Goal: Transaction & Acquisition: Purchase product/service

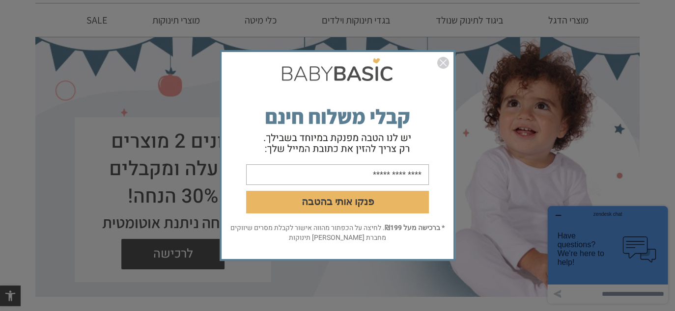
click at [347, 169] on input "email" at bounding box center [337, 174] width 183 height 21
type input "**********"
click at [359, 204] on button "פנקו אותי בהטבה" at bounding box center [337, 202] width 183 height 23
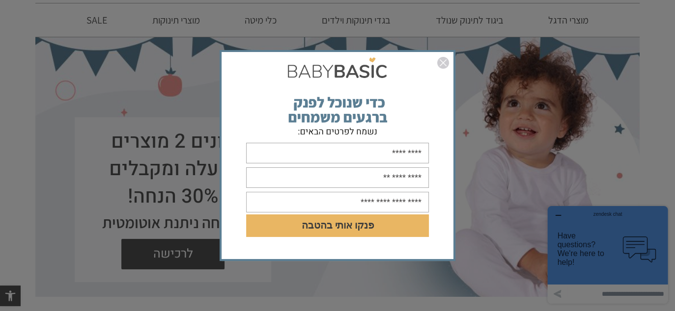
click at [372, 156] on input "text" at bounding box center [337, 153] width 183 height 21
click at [440, 63] on img "סגור" at bounding box center [443, 63] width 12 height 12
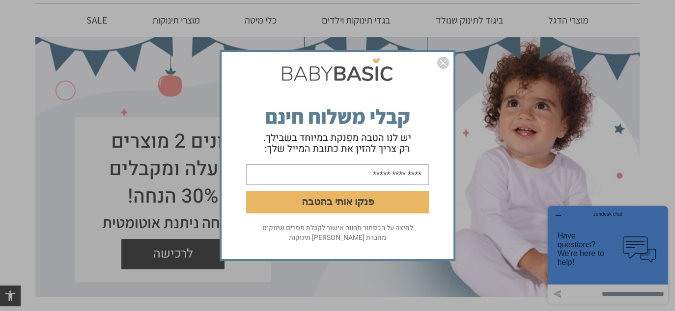
click at [440, 63] on img "סגור" at bounding box center [443, 63] width 12 height 12
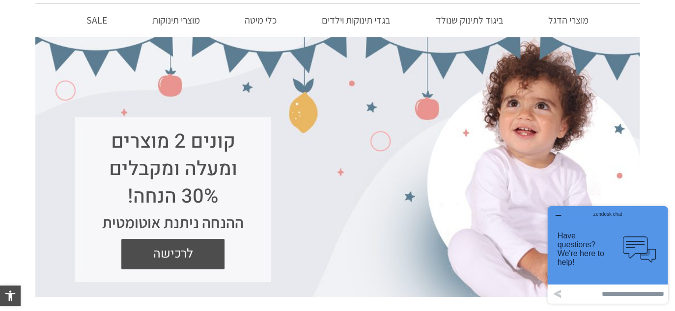
click at [552, 214] on button "button" at bounding box center [558, 216] width 16 height 10
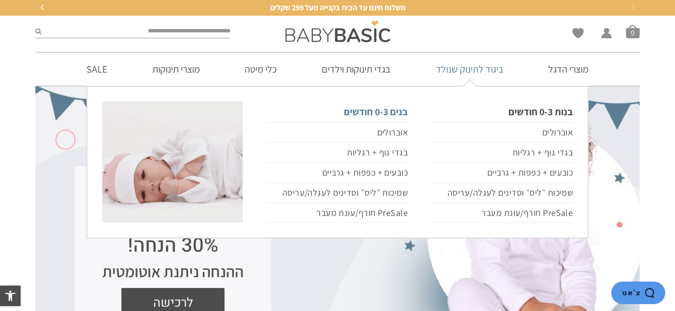
click at [394, 115] on link "בנים 0-3 חודשים" at bounding box center [337, 112] width 140 height 21
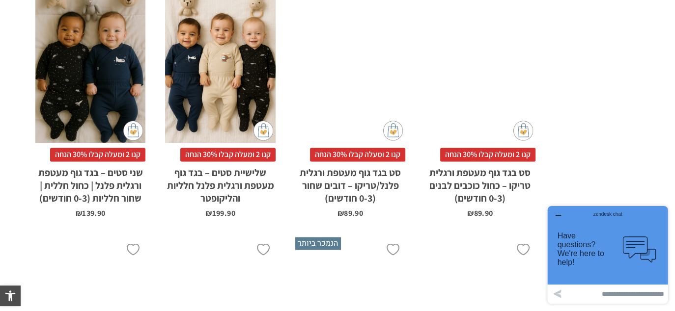
scroll to position [1817, 0]
